Goal: Connect with others: Participate in discussion

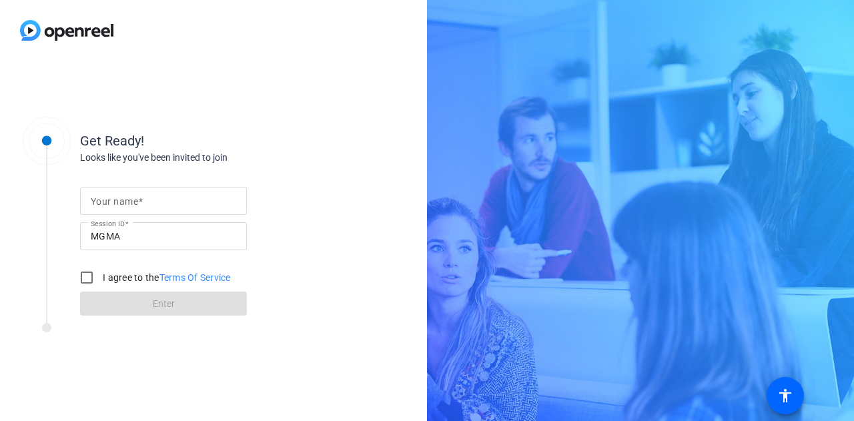
drag, startPoint x: 118, startPoint y: 198, endPoint x: 43, endPoint y: 230, distance: 81.7
click at [119, 198] on mat-label "Your name" at bounding box center [114, 201] width 47 height 11
click at [119, 198] on input "Your name" at bounding box center [163, 201] width 145 height 16
type input "[PERSON_NAME]"
click at [88, 280] on input "I agree to the Terms Of Service" at bounding box center [86, 277] width 27 height 27
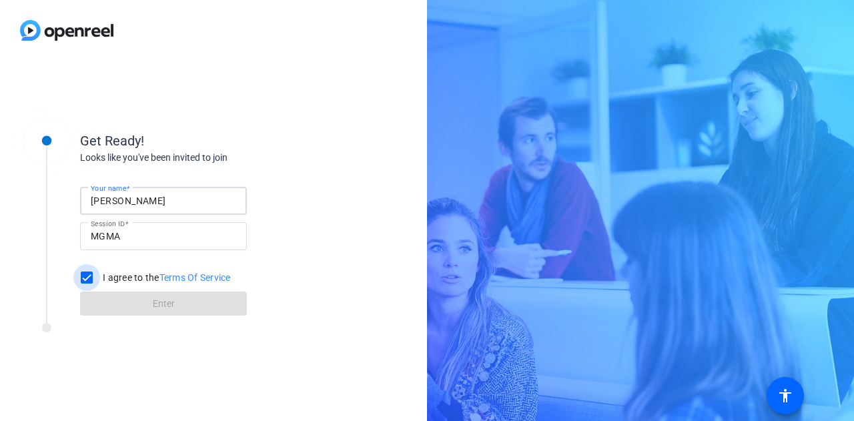
checkbox input "true"
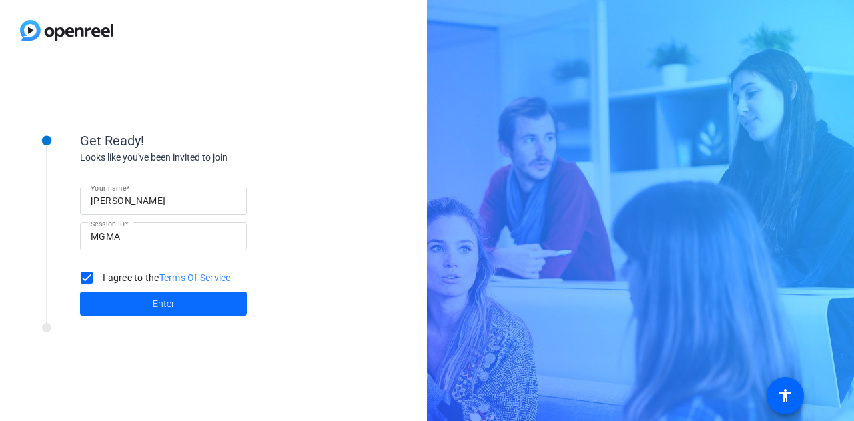
click at [108, 297] on span at bounding box center [163, 304] width 167 height 32
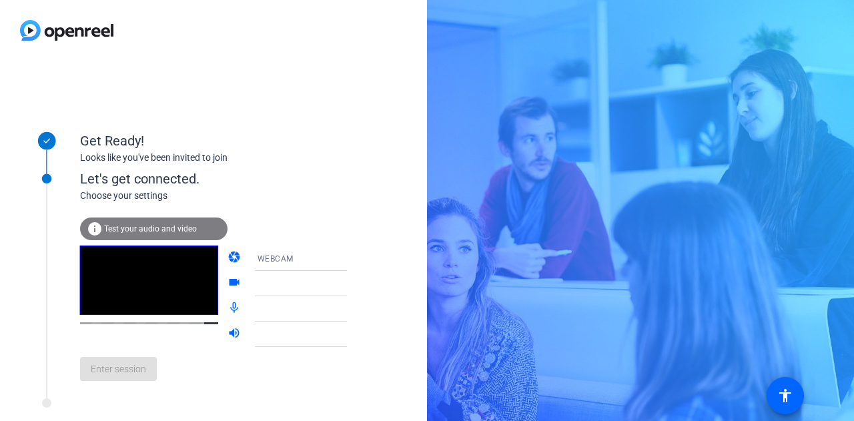
click at [319, 285] on div at bounding box center [308, 284] width 100 height 16
click at [352, 284] on icon at bounding box center [360, 284] width 16 height 16
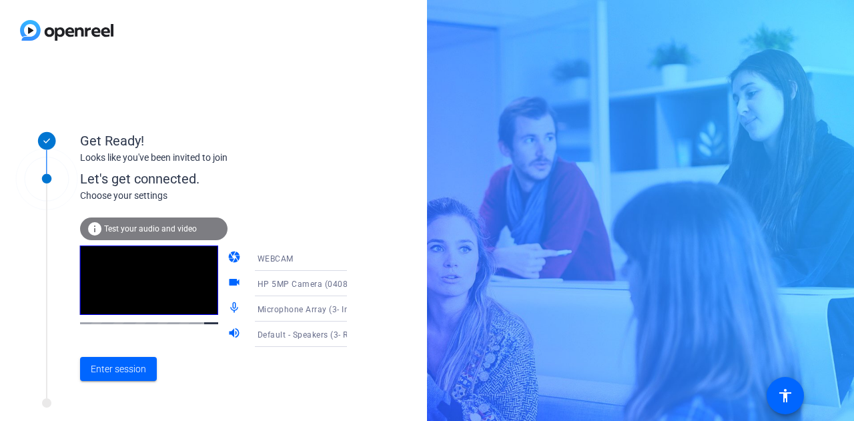
click at [228, 281] on mat-icon "videocam" at bounding box center [236, 284] width 16 height 16
click at [352, 308] on icon at bounding box center [360, 309] width 16 height 16
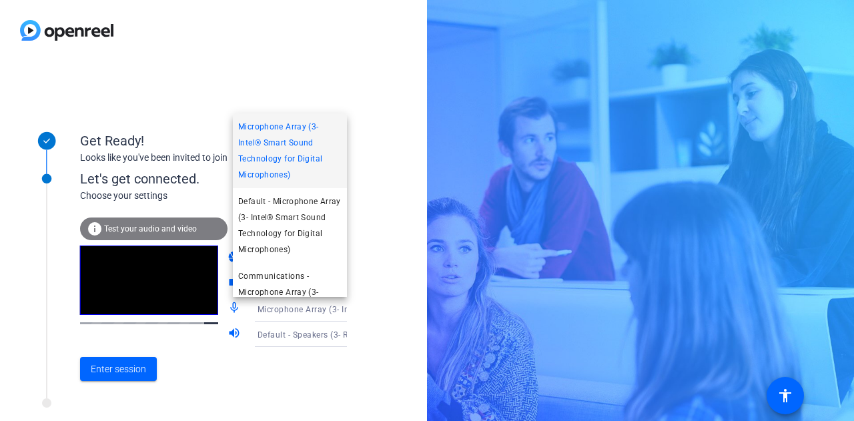
click at [334, 308] on div at bounding box center [427, 210] width 854 height 421
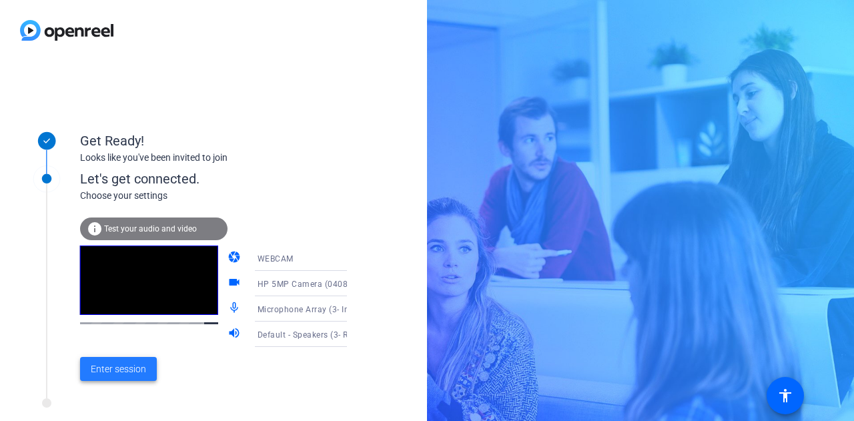
click at [128, 366] on span "Enter session" at bounding box center [118, 369] width 55 height 14
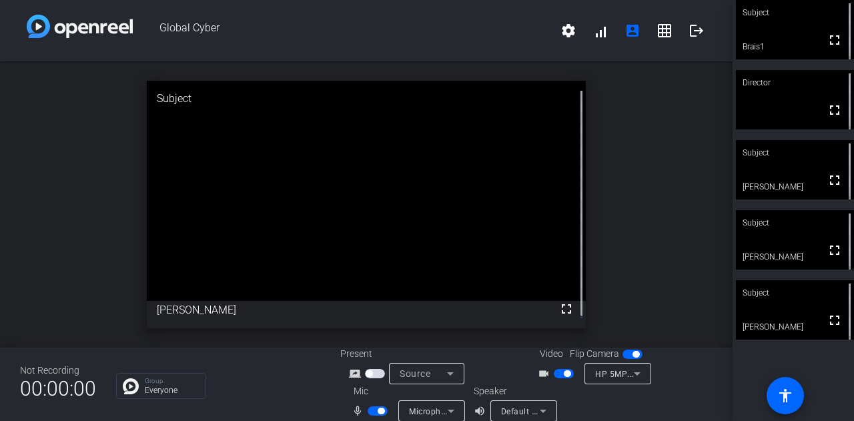
click at [378, 412] on span "button" at bounding box center [381, 411] width 7 height 7
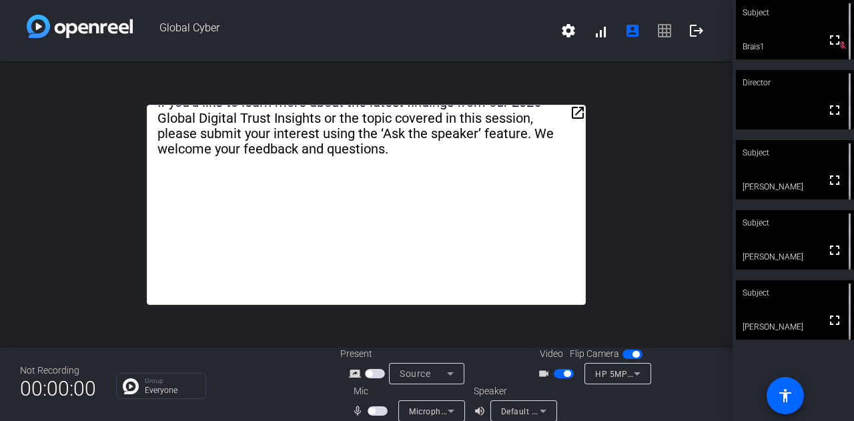
click at [372, 412] on span "button" at bounding box center [371, 411] width 7 height 7
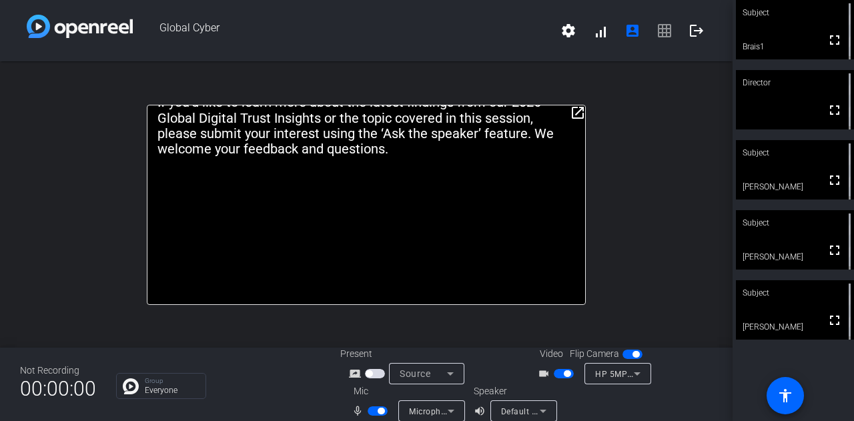
click at [378, 411] on span "button" at bounding box center [381, 411] width 7 height 7
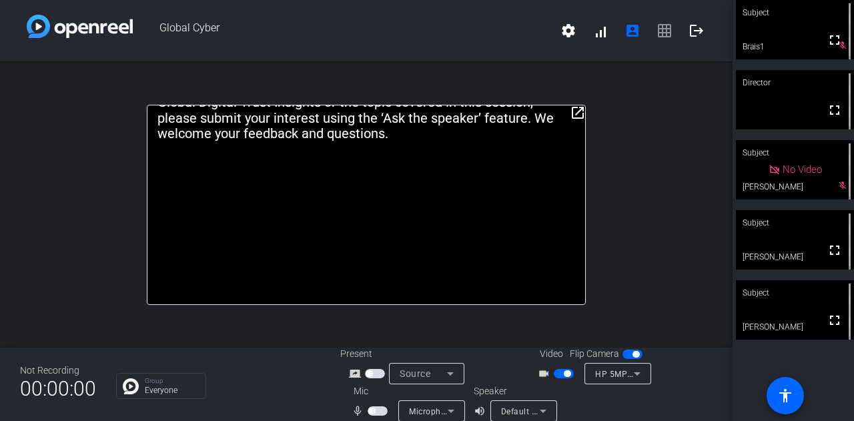
click at [368, 413] on span "button" at bounding box center [371, 411] width 7 height 7
click at [559, 370] on span "button" at bounding box center [564, 373] width 20 height 9
click at [378, 410] on span "button" at bounding box center [381, 411] width 7 height 7
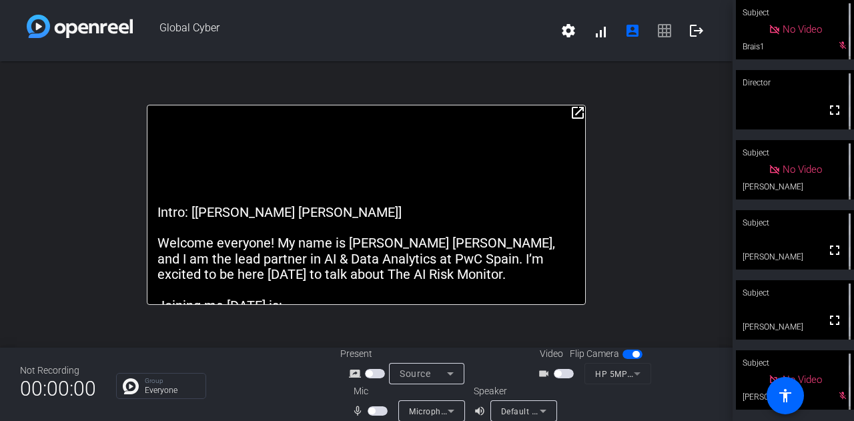
click at [302, 396] on div "Group Everyone" at bounding box center [218, 386] width 204 height 26
click at [368, 412] on span "button" at bounding box center [371, 411] width 7 height 7
click at [558, 373] on span "button" at bounding box center [564, 373] width 20 height 9
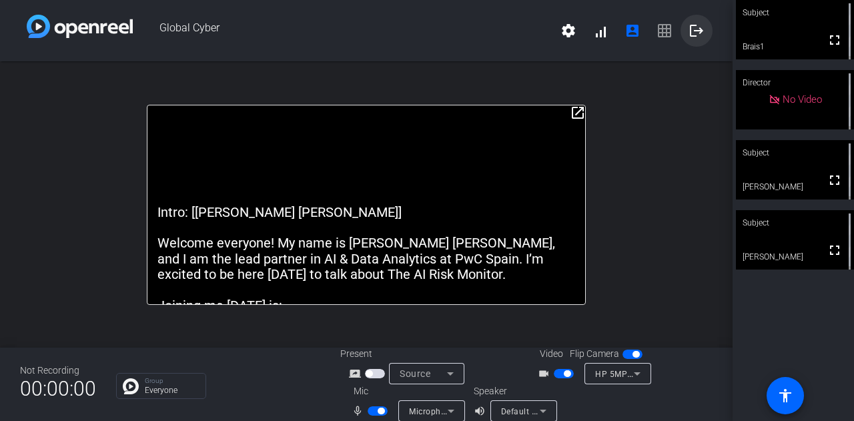
click at [698, 30] on span at bounding box center [697, 31] width 32 height 32
